Goal: Task Accomplishment & Management: Complete application form

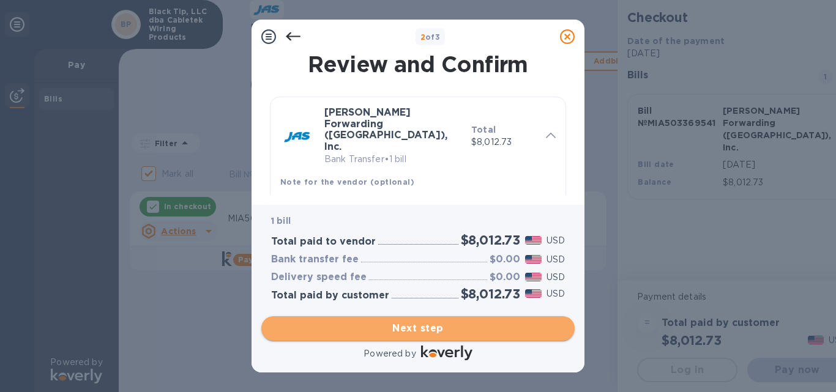
click at [419, 332] on span "Next step" at bounding box center [418, 328] width 294 height 15
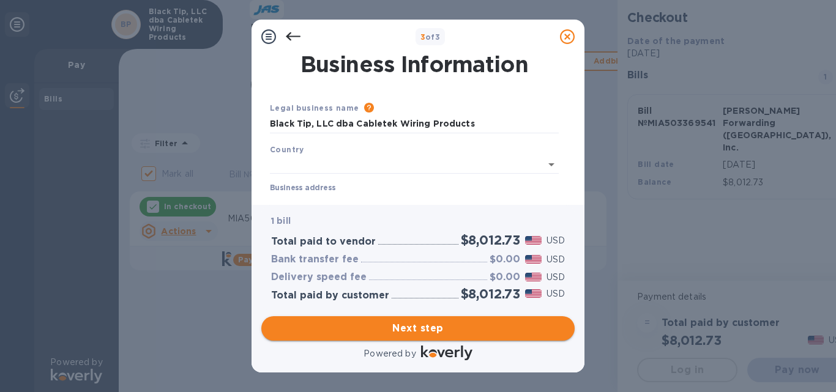
type input "United States"
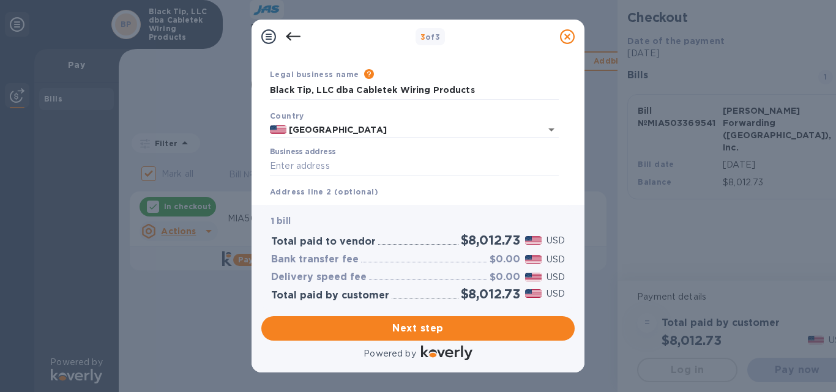
scroll to position [61, 0]
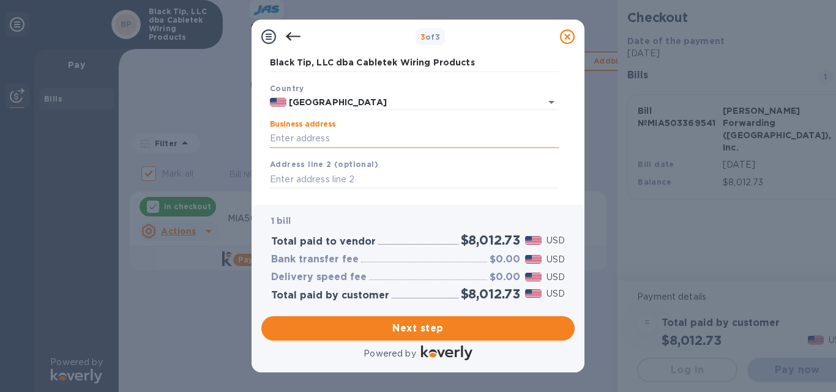
click at [327, 135] on input "Business address" at bounding box center [414, 139] width 289 height 18
type input "41520 Schadden Road"
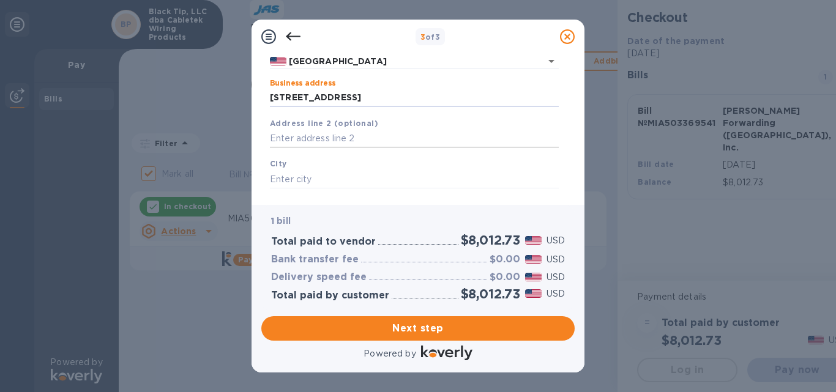
scroll to position [122, 0]
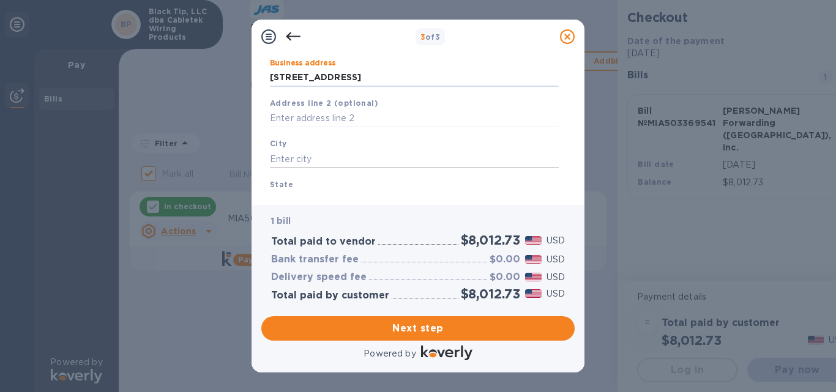
click at [289, 159] on input "text" at bounding box center [414, 159] width 289 height 18
type input "Elyria"
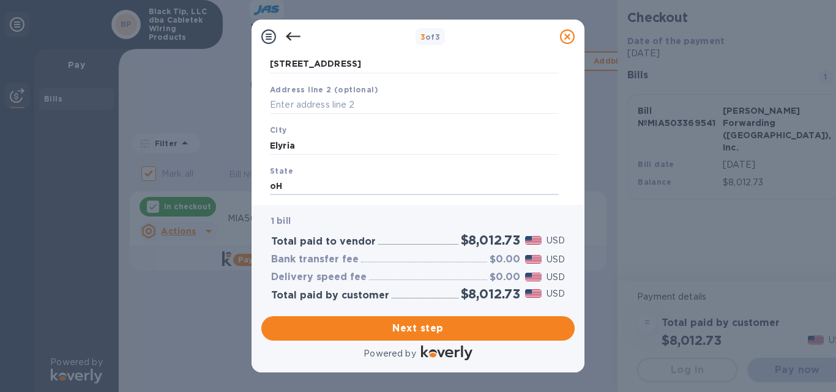
type input "o"
type input "OH"
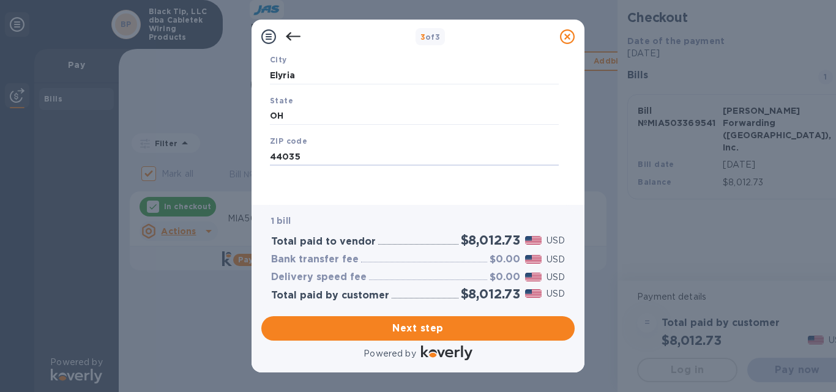
type input "44035"
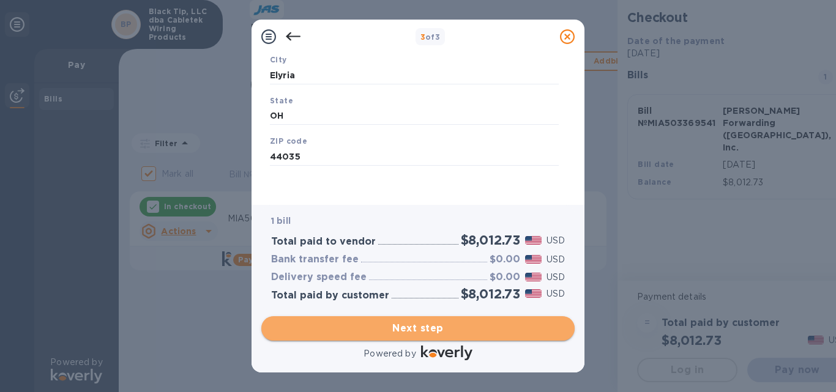
click at [421, 326] on span "Next step" at bounding box center [418, 328] width 294 height 15
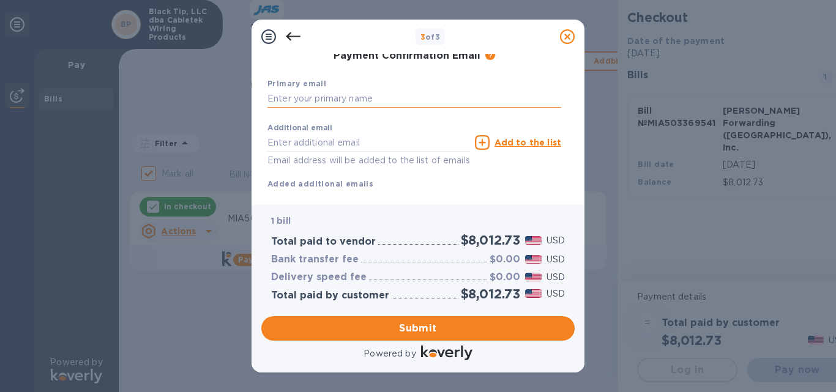
click at [333, 100] on input "text" at bounding box center [414, 99] width 294 height 18
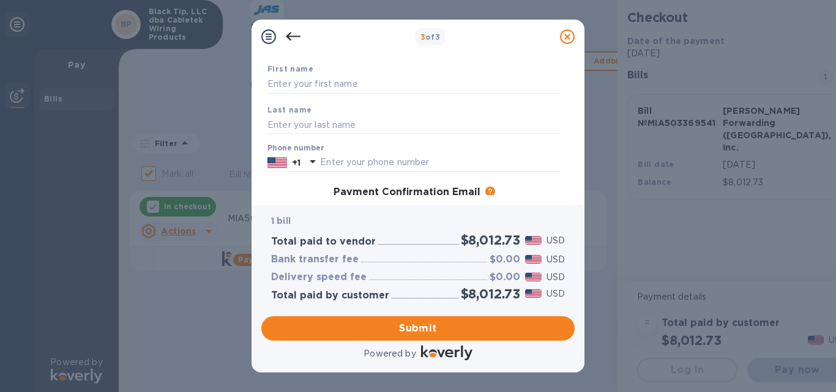
scroll to position [0, 0]
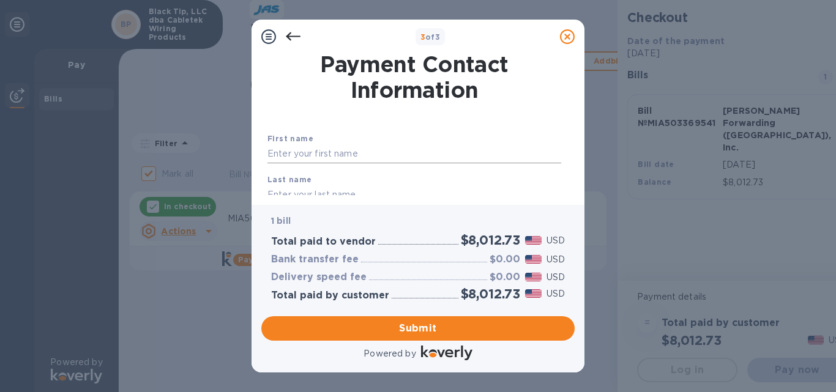
click at [294, 154] on input "text" at bounding box center [414, 154] width 294 height 18
type input "Sheri"
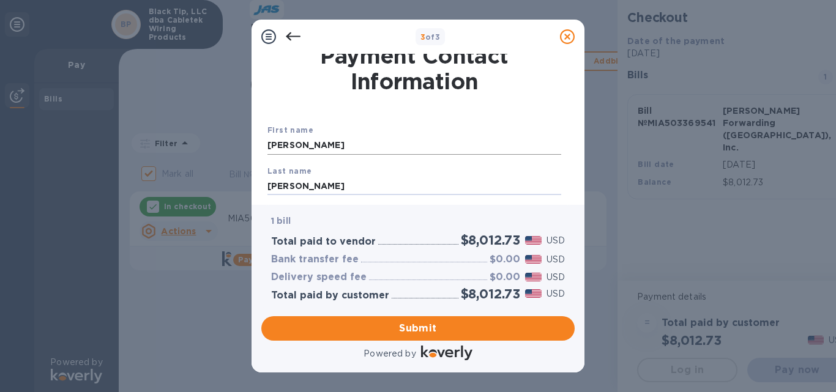
type input "Morford"
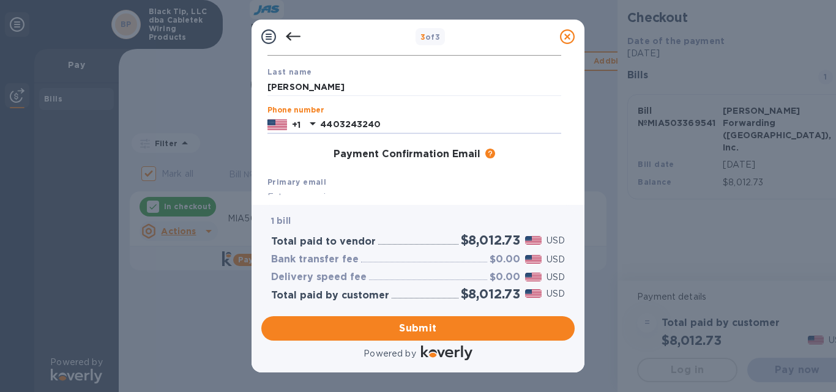
type input "4403243240"
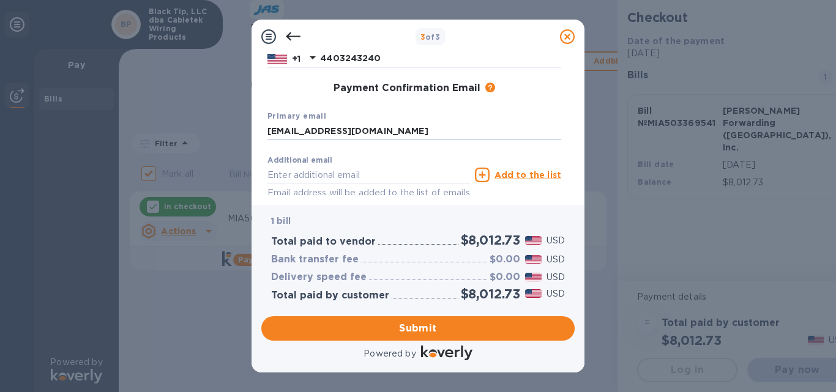
scroll to position [235, 0]
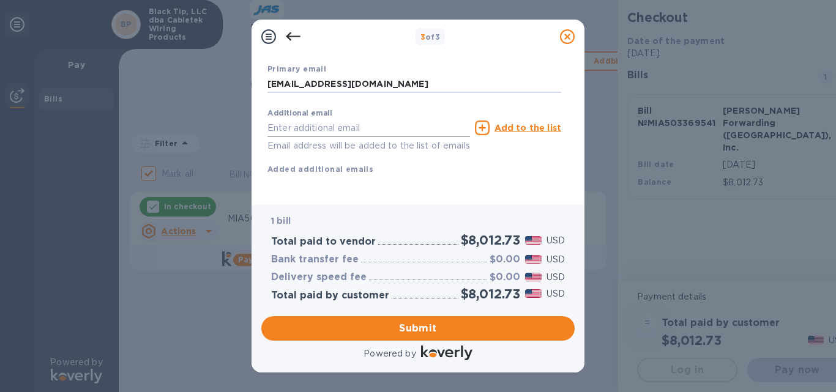
type input "finance@beevalve.com"
click at [305, 119] on input "text" at bounding box center [368, 128] width 203 height 18
type input "ap@beevalve.com"
click at [525, 123] on u "Add to the list" at bounding box center [527, 128] width 67 height 10
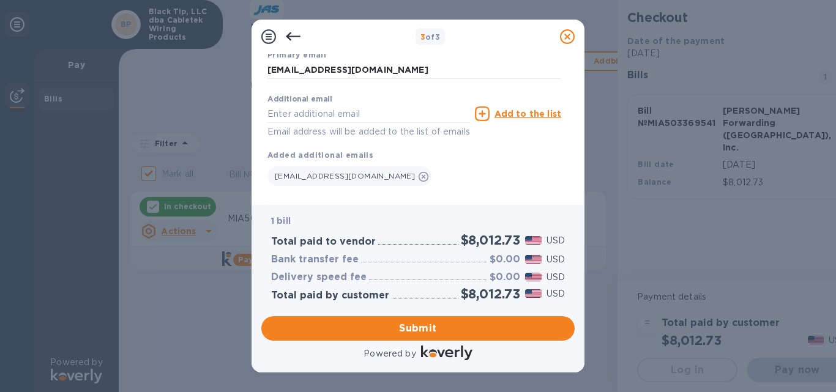
scroll to position [259, 0]
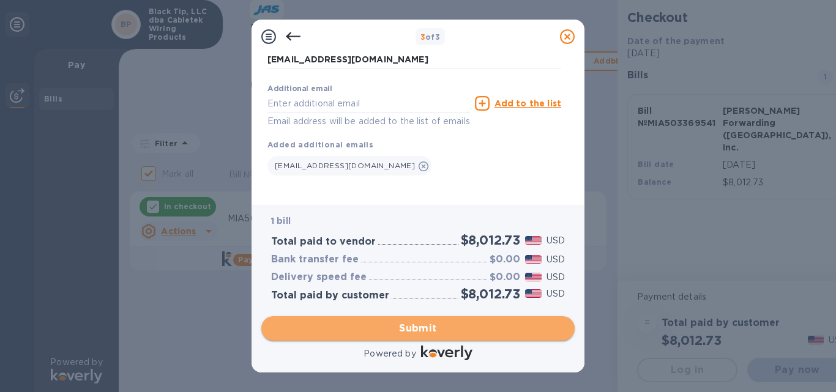
click at [412, 328] on span "Submit" at bounding box center [418, 328] width 294 height 15
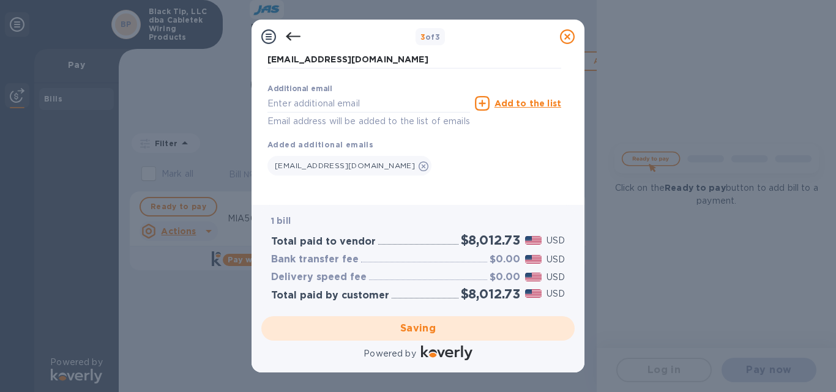
checkbox input "false"
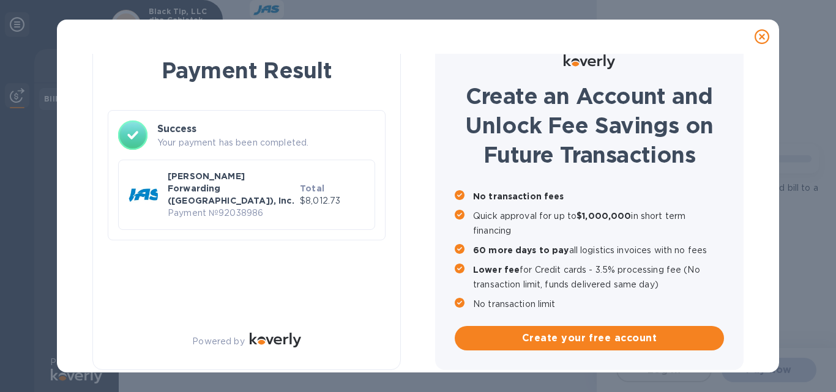
scroll to position [21, 0]
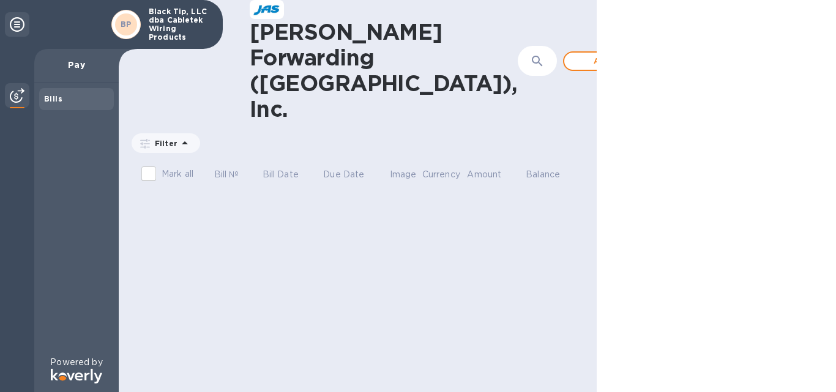
click at [127, 250] on div "JAS Forwarding (USA), Inc. ​ Add bill Filter Amount Mark all Bill № Bill Date D…" at bounding box center [358, 196] width 478 height 392
click at [18, 21] on icon at bounding box center [17, 24] width 15 height 15
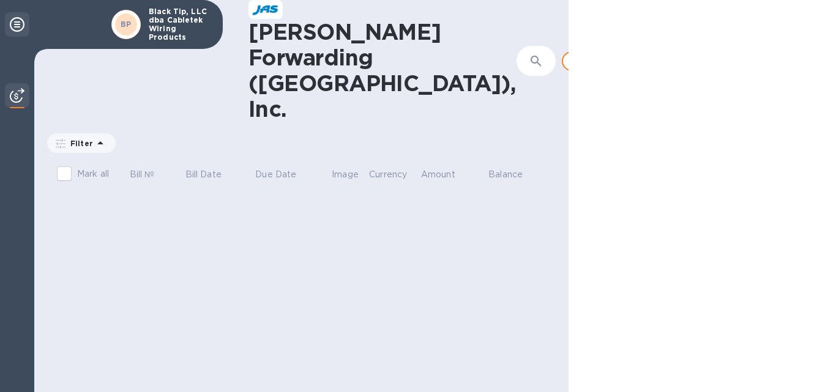
click at [18, 24] on icon at bounding box center [17, 24] width 15 height 15
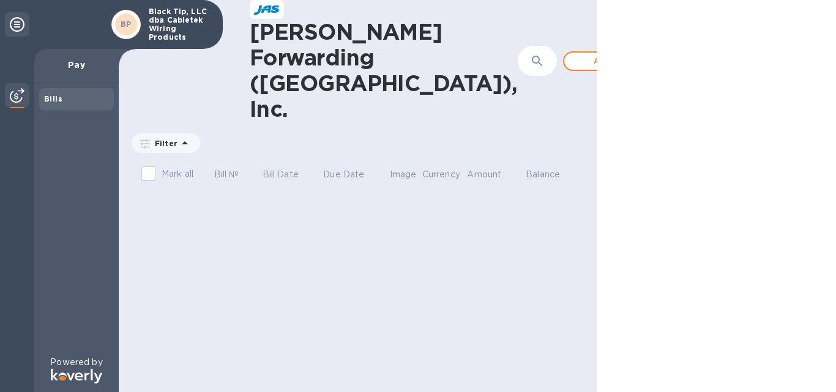
click at [15, 93] on img at bounding box center [17, 95] width 15 height 15
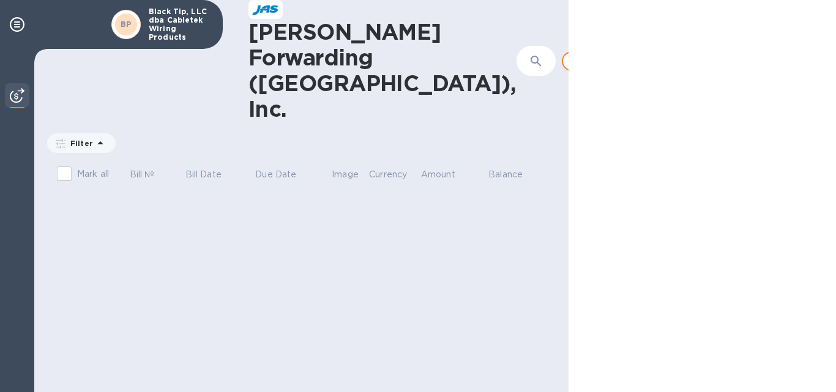
click at [18, 89] on img at bounding box center [17, 95] width 15 height 15
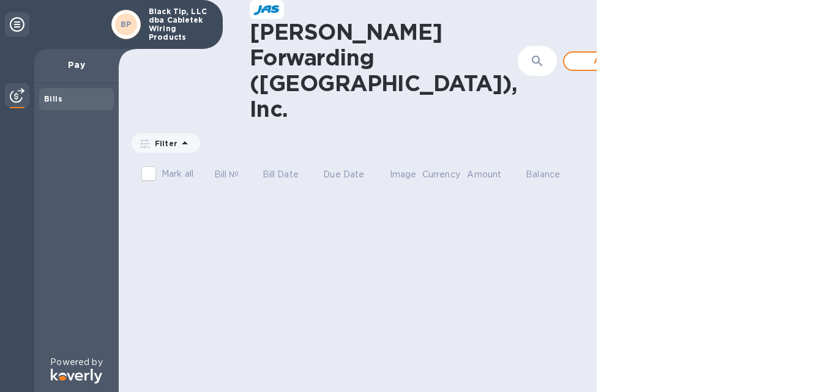
drag, startPoint x: 52, startPoint y: 99, endPoint x: 54, endPoint y: 92, distance: 6.6
click at [53, 99] on b "Bills" at bounding box center [53, 98] width 18 height 9
click at [82, 62] on p "Pay" at bounding box center [76, 65] width 65 height 12
click at [118, 21] on div "BP" at bounding box center [126, 24] width 22 height 22
click at [135, 29] on div "BP" at bounding box center [126, 24] width 22 height 22
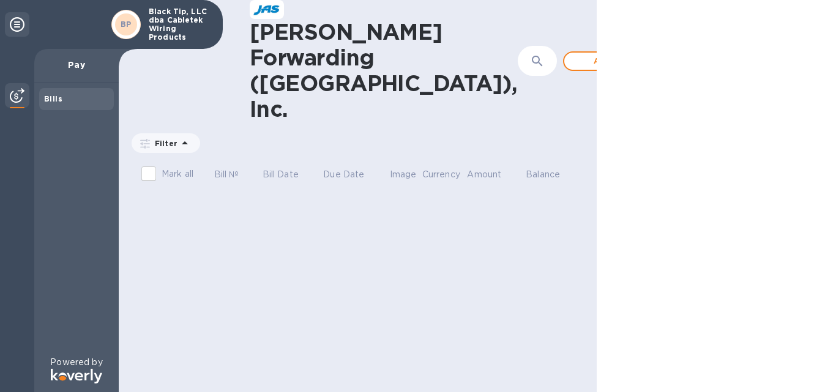
click at [136, 29] on div "BP" at bounding box center [126, 24] width 22 height 22
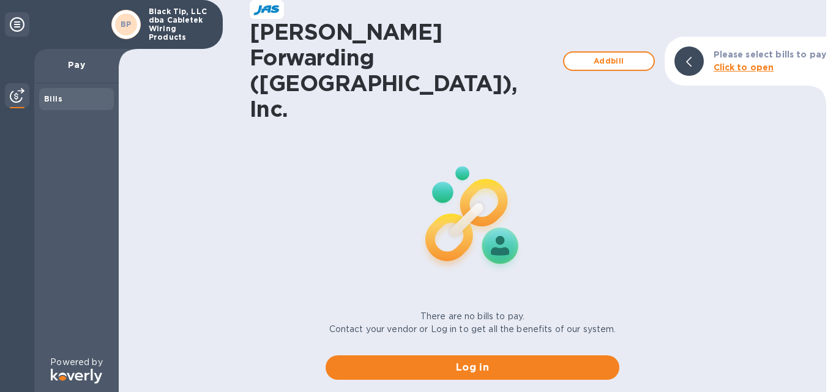
click at [759, 62] on b "Click to open" at bounding box center [743, 67] width 61 height 10
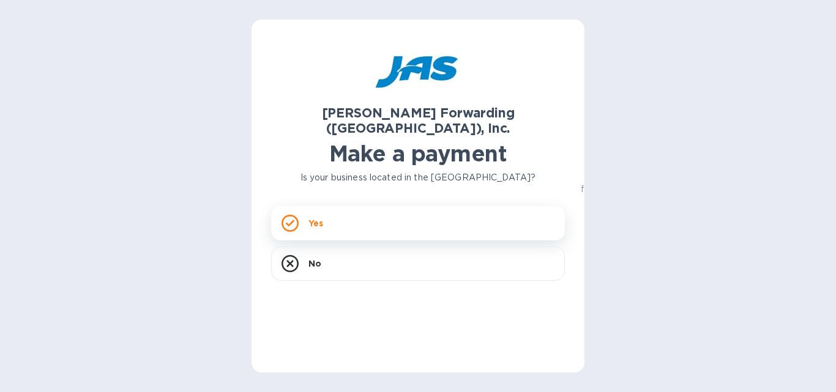
click at [340, 211] on div "Yes" at bounding box center [418, 223] width 294 height 34
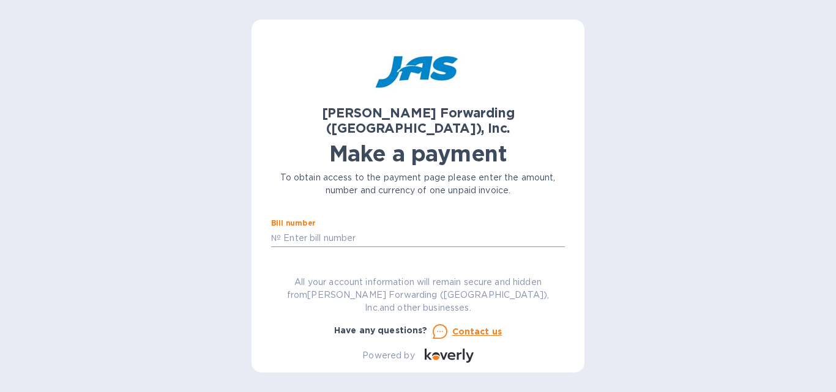
click at [311, 229] on input "text" at bounding box center [423, 238] width 284 height 18
type input "MIA503360044"
click at [308, 264] on input "text" at bounding box center [359, 273] width 164 height 18
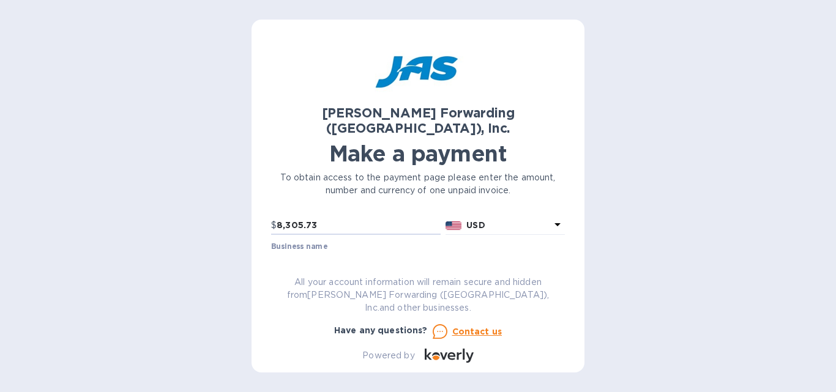
scroll to position [77, 0]
type input "8,305.73"
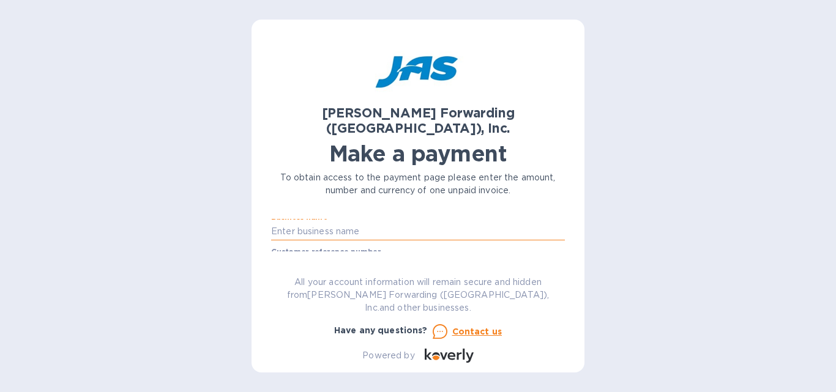
click at [319, 223] on input "text" at bounding box center [418, 232] width 294 height 18
type input "Black Tip, LLC dba Cabletek Wiring Products"
click at [324, 258] on input "text" at bounding box center [418, 267] width 294 height 18
type input "BLATIPEIA"
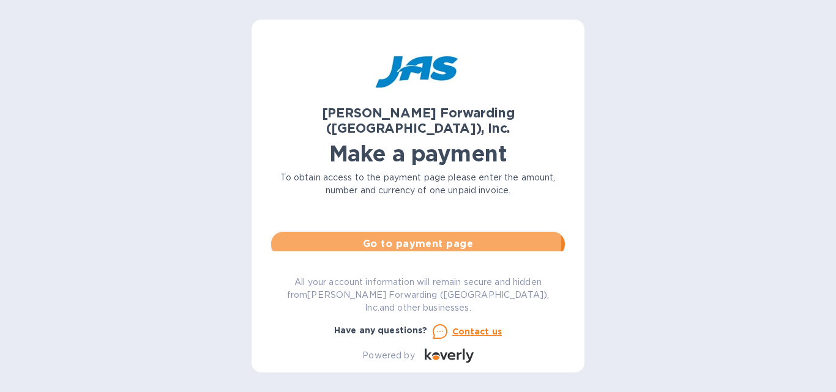
click at [395, 237] on span "Go to payment page" at bounding box center [418, 244] width 274 height 15
